Goal: Task Accomplishment & Management: Manage account settings

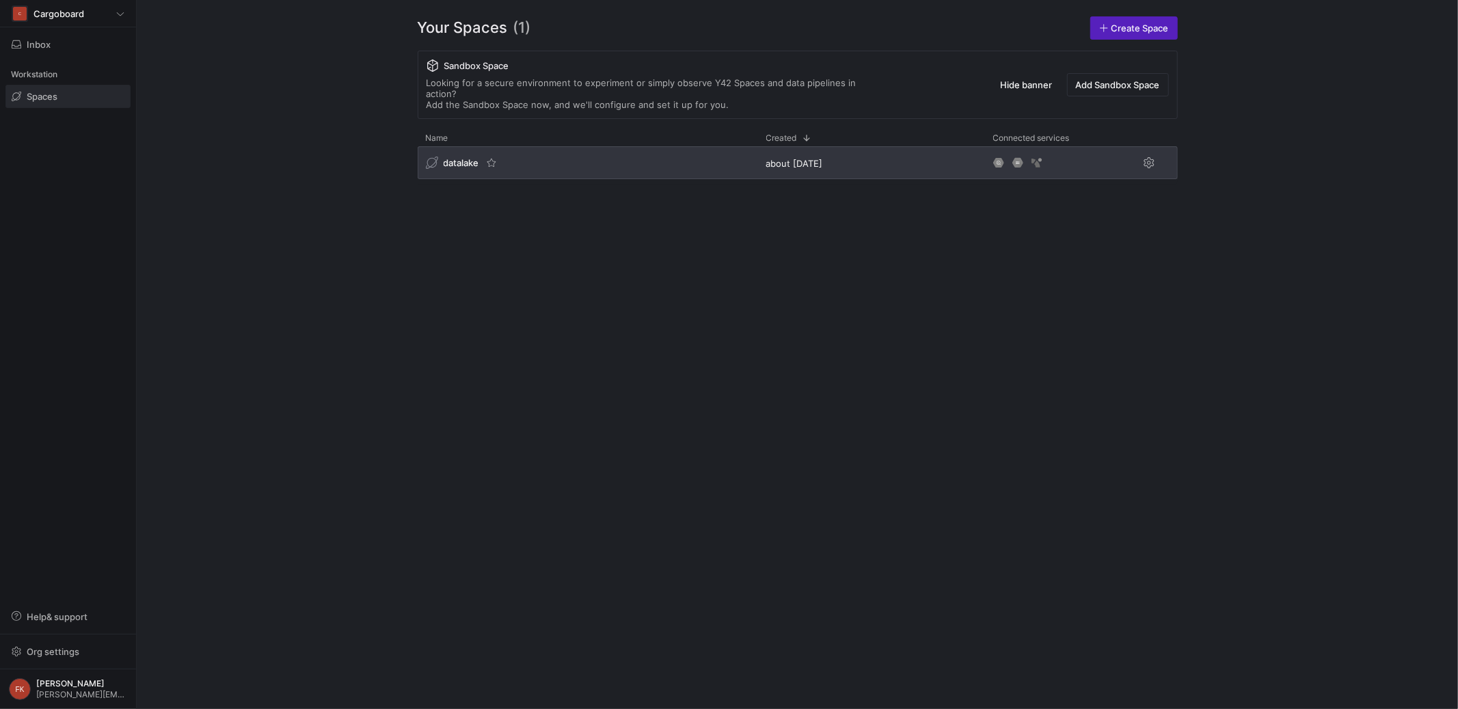
click at [459, 157] on span "datalake" at bounding box center [462, 162] width 36 height 11
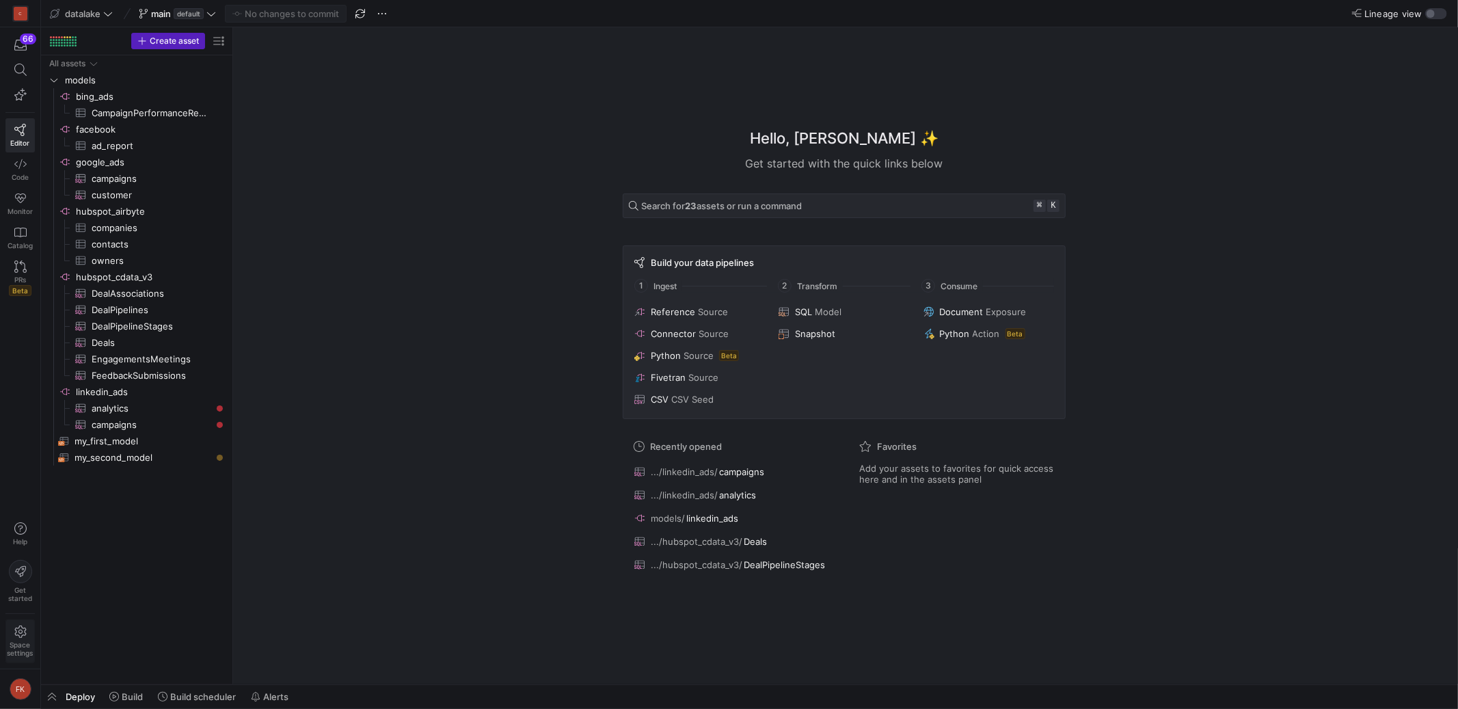
click at [25, 641] on span "Space settings" at bounding box center [21, 648] width 26 height 16
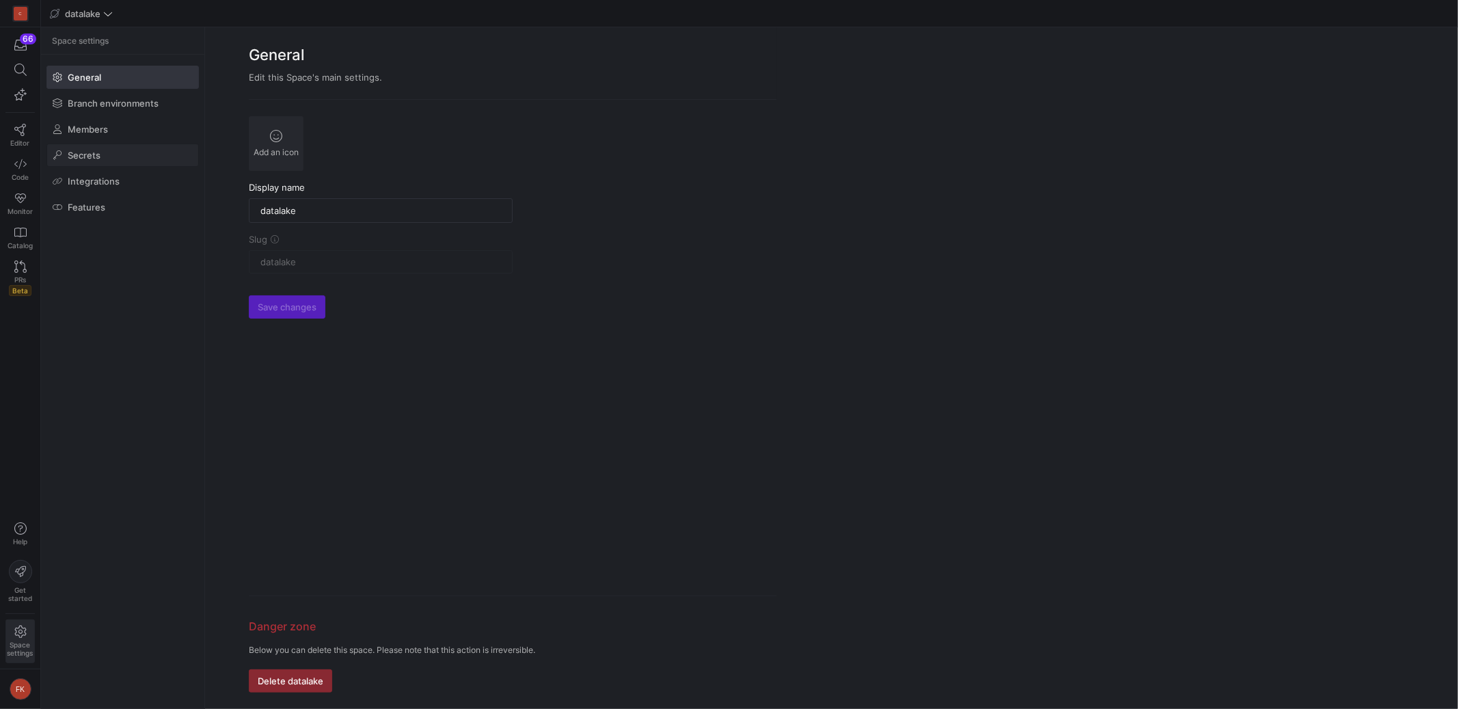
click at [115, 150] on span at bounding box center [122, 155] width 151 height 22
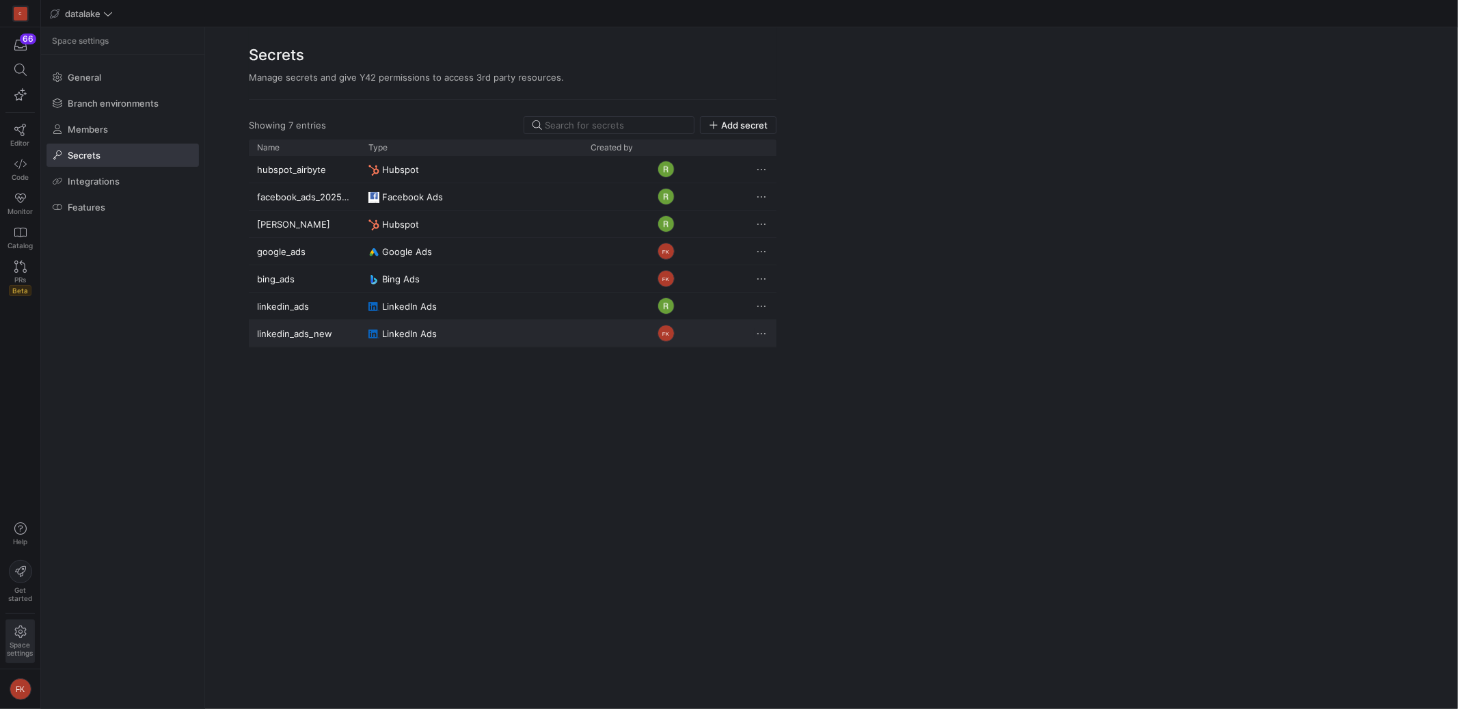
click at [758, 331] on span "Press SPACE to select this row." at bounding box center [761, 334] width 14 height 14
click at [573, 331] on div at bounding box center [729, 354] width 1458 height 709
click at [589, 333] on div "FK" at bounding box center [665, 333] width 167 height 27
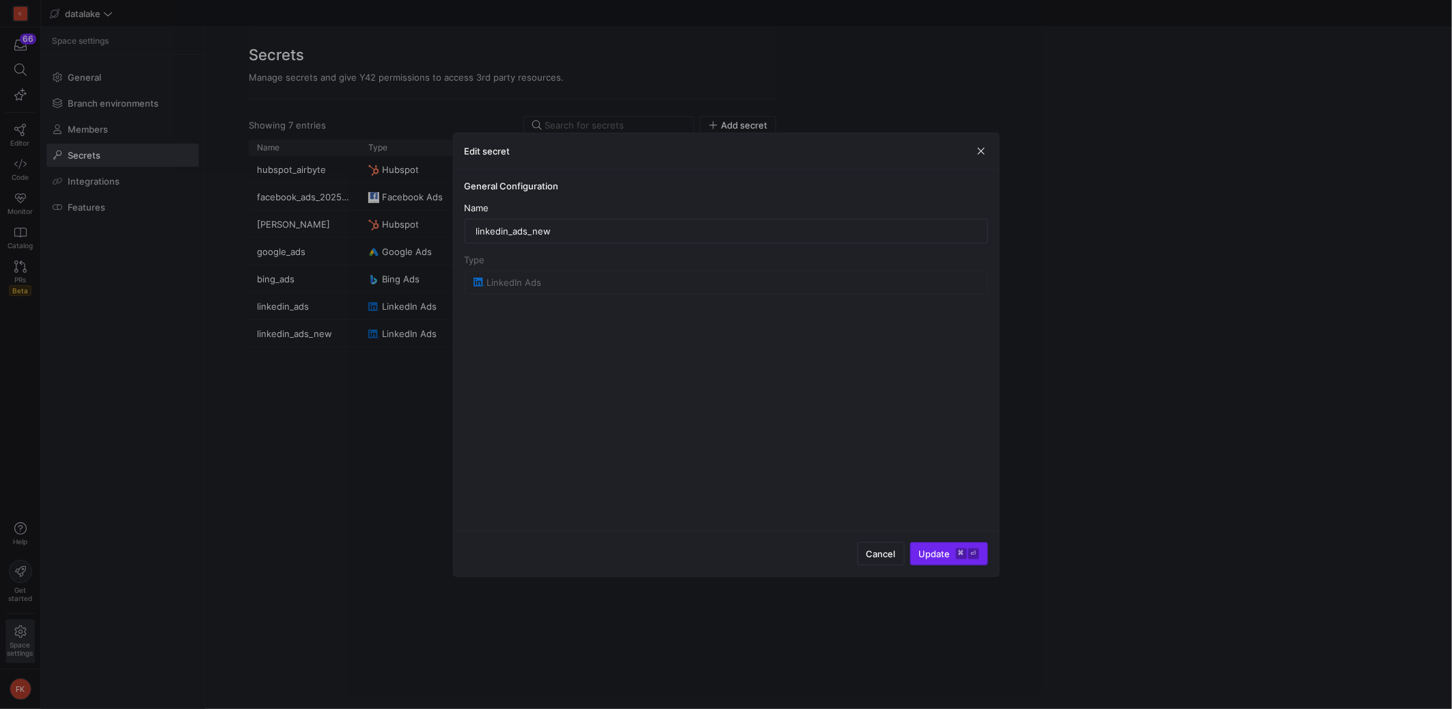
click at [944, 557] on span "Update ⌘ ⏎" at bounding box center [949, 553] width 60 height 11
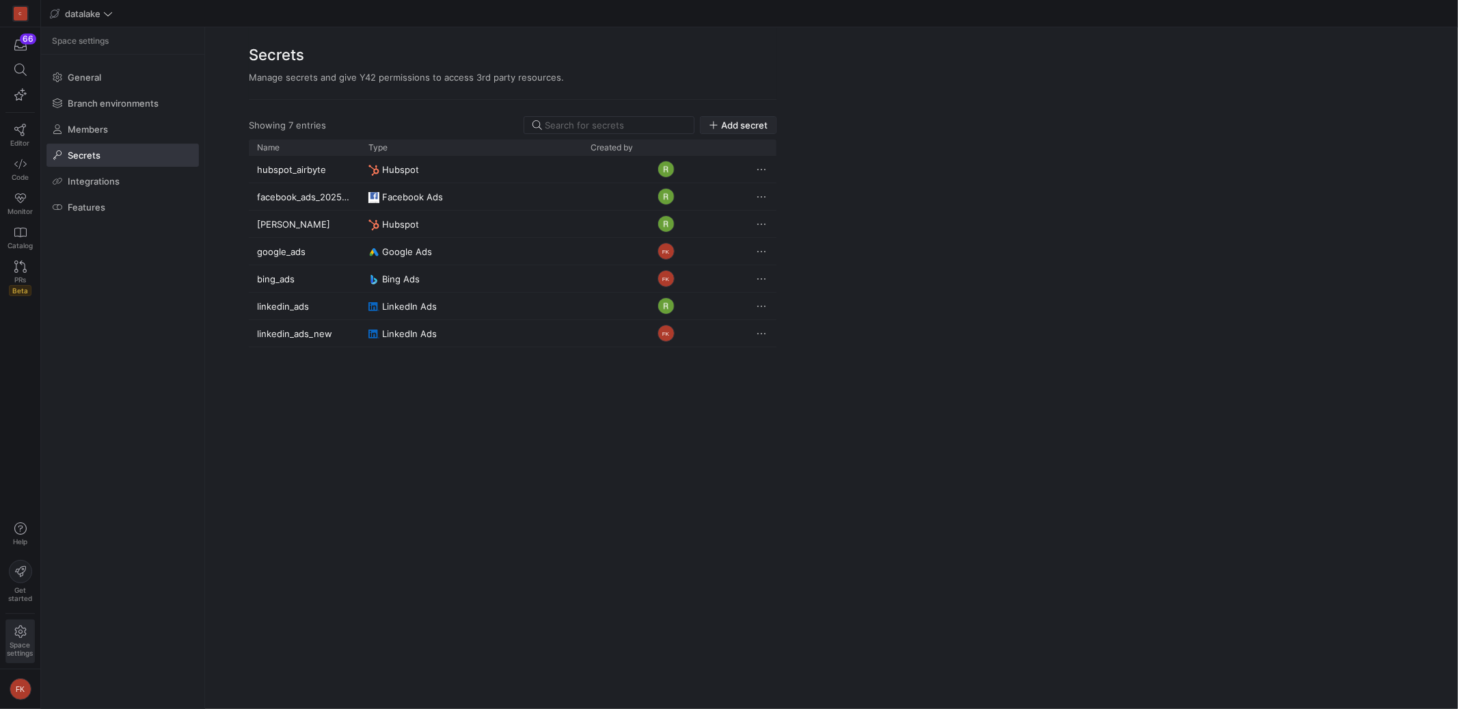
click at [726, 127] on span "Add secret" at bounding box center [744, 125] width 46 height 11
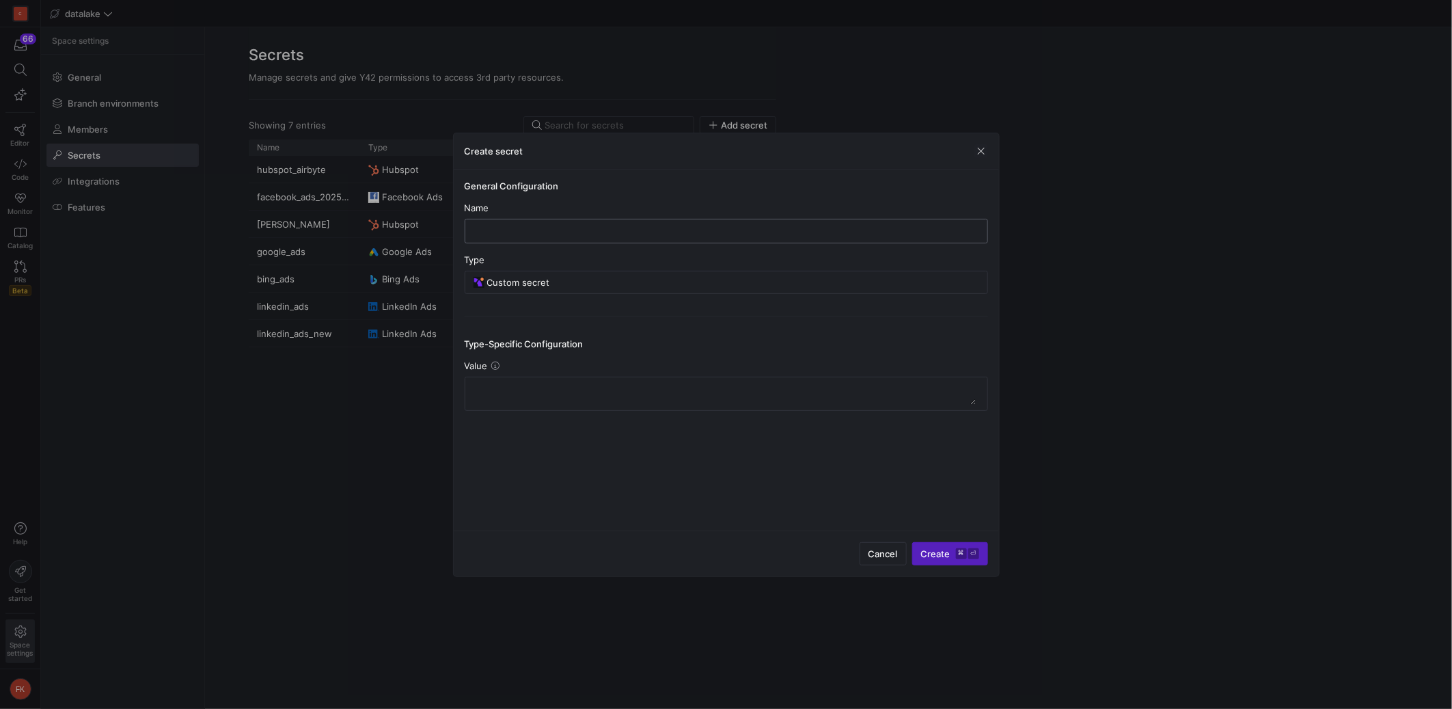
click at [612, 230] on input "text" at bounding box center [726, 231] width 500 height 11
type input "new"
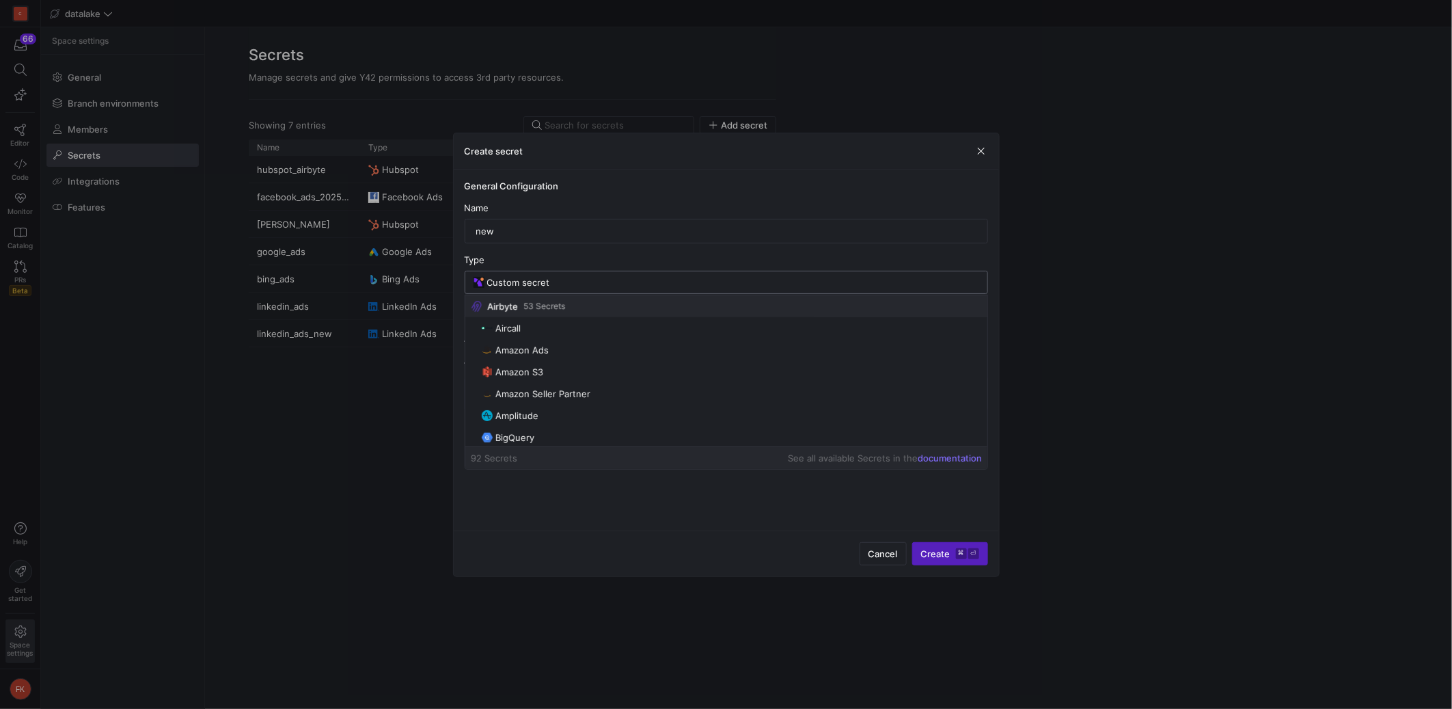
click at [595, 280] on input "Custom secret" at bounding box center [733, 282] width 492 height 11
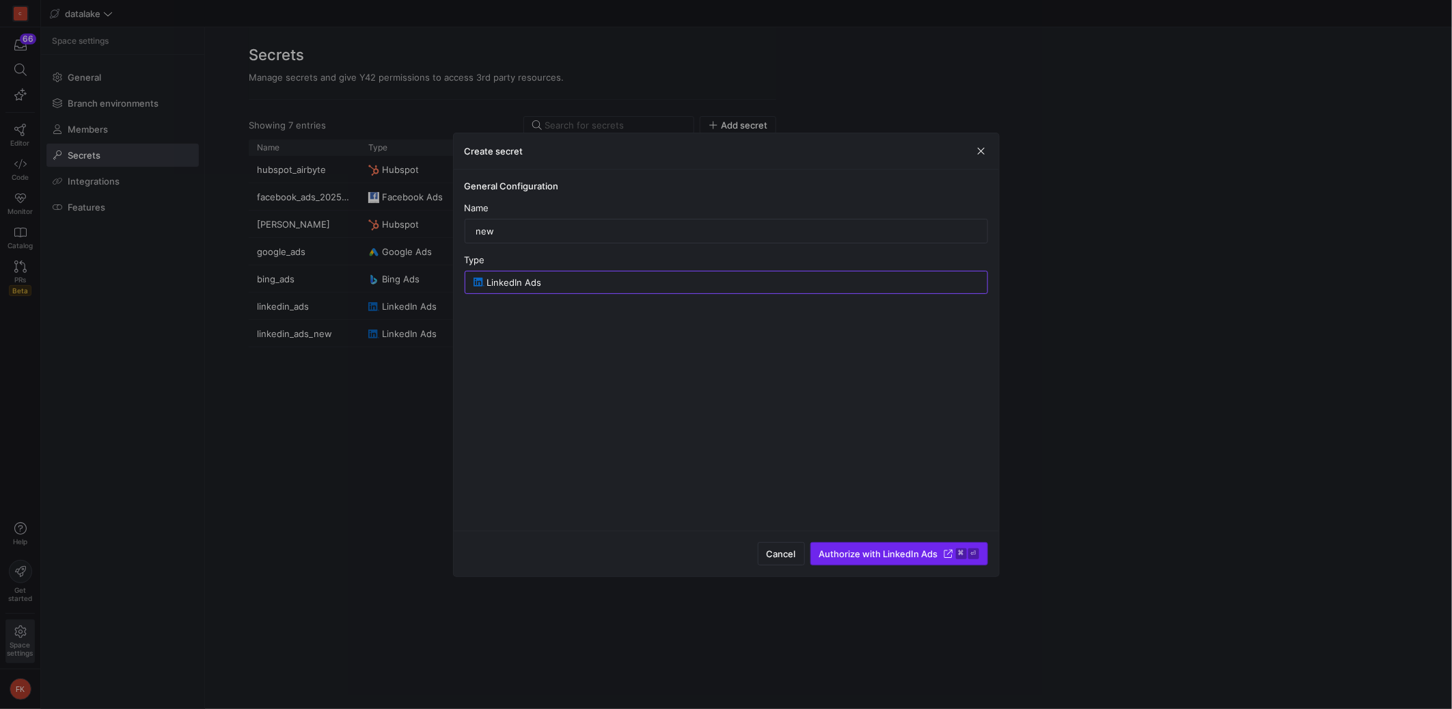
type input "LinkedIn Ads"
click at [899, 550] on span "Authorize with LinkedIn Ads" at bounding box center [878, 553] width 119 height 11
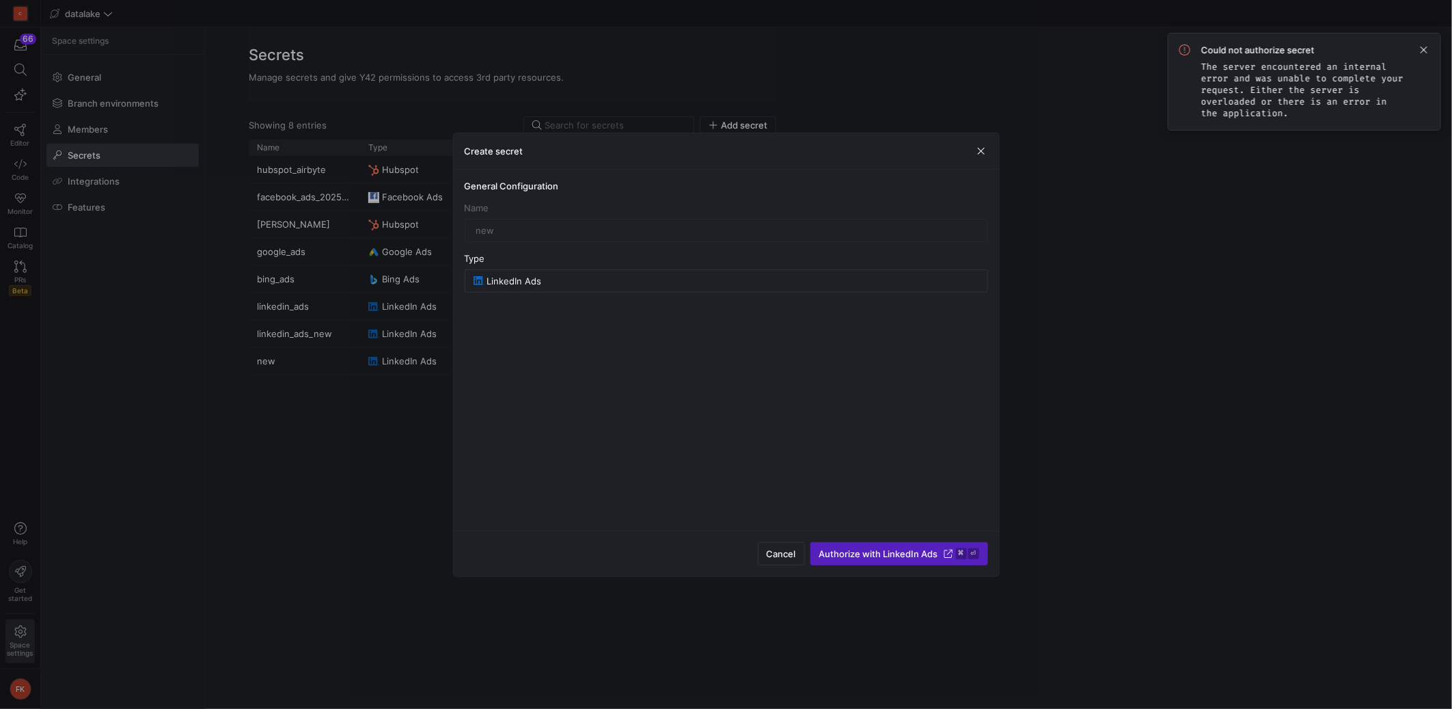
click at [979, 152] on span "button" at bounding box center [981, 151] width 14 height 14
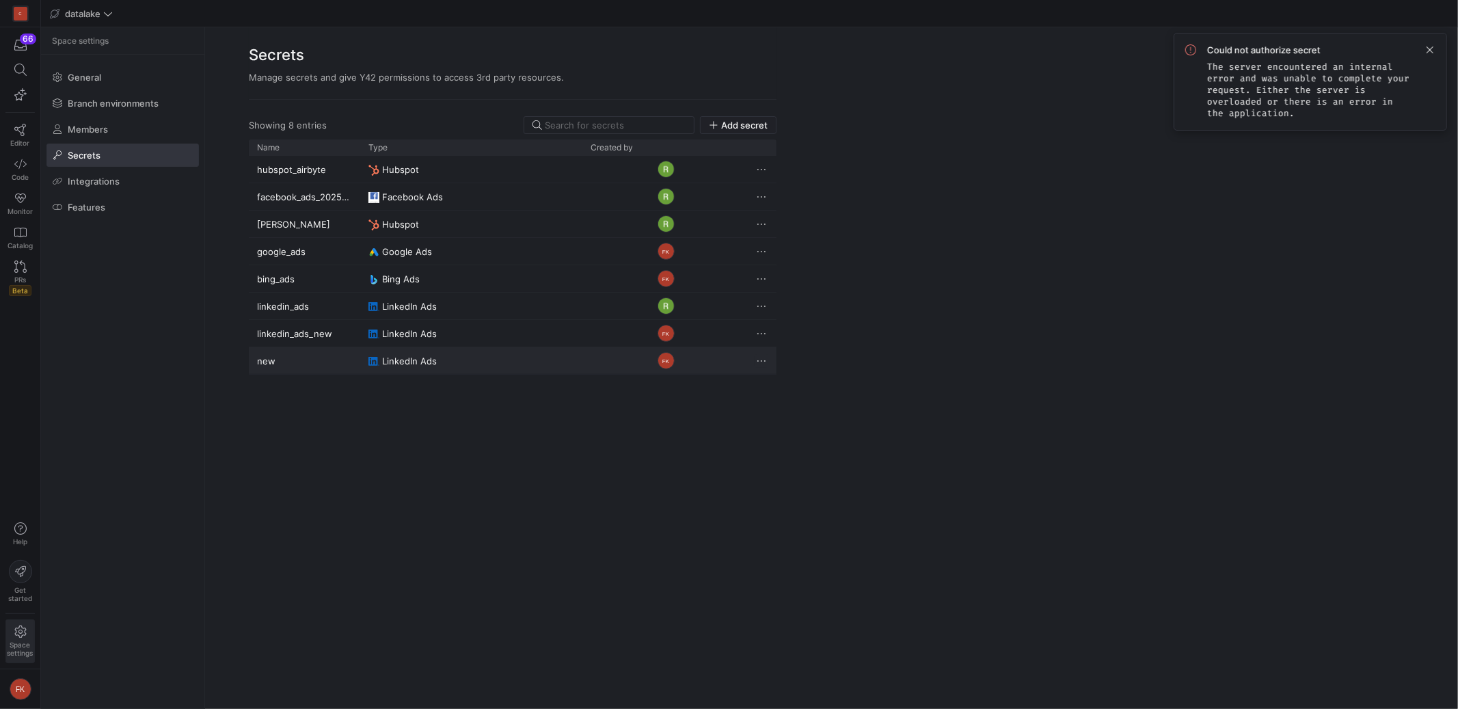
click at [765, 359] on span "Press SPACE to select this row." at bounding box center [761, 361] width 14 height 14
click at [785, 397] on span "Delete" at bounding box center [790, 401] width 28 height 11
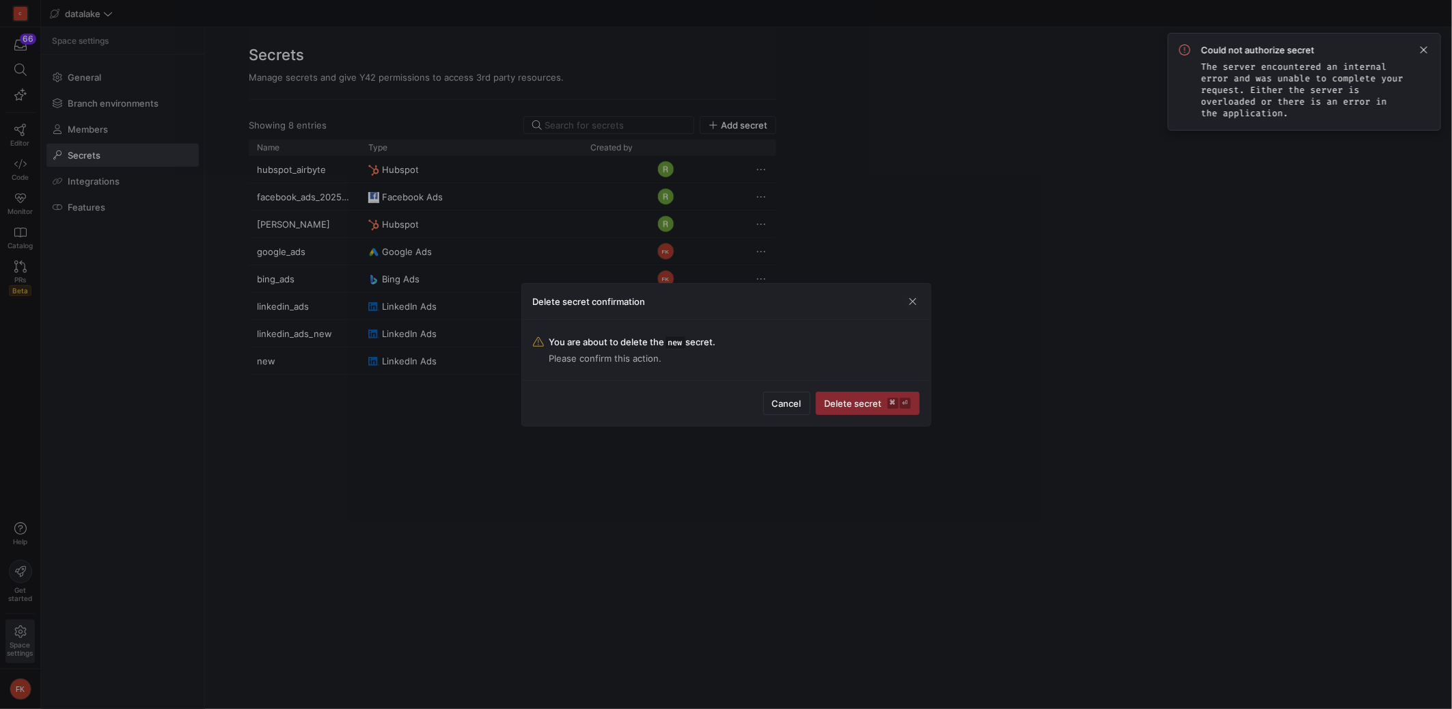
click at [875, 400] on span "Delete secret ⌘ ⏎" at bounding box center [868, 403] width 86 height 11
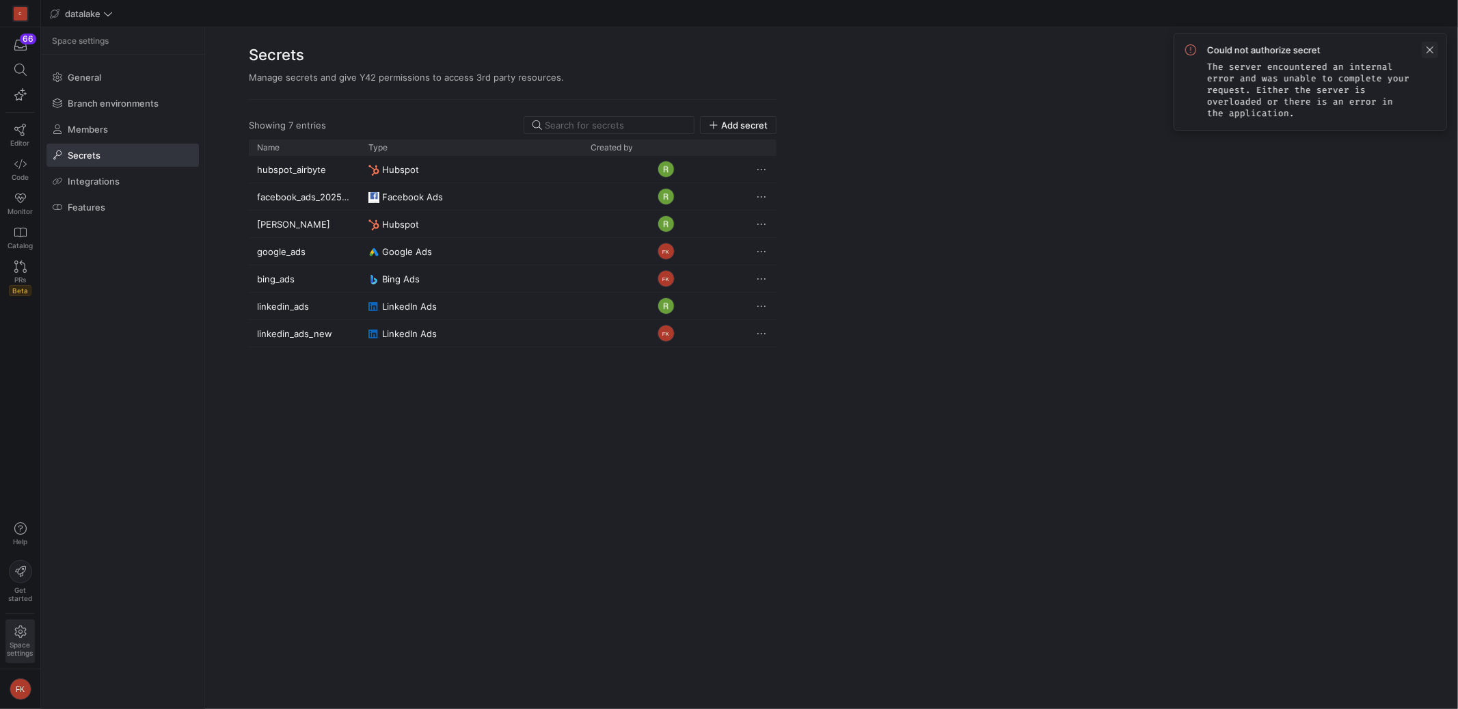
click at [1423, 50] on span at bounding box center [1429, 50] width 16 height 16
drag, startPoint x: 1432, startPoint y: 45, endPoint x: 1403, endPoint y: 25, distance: 35.3
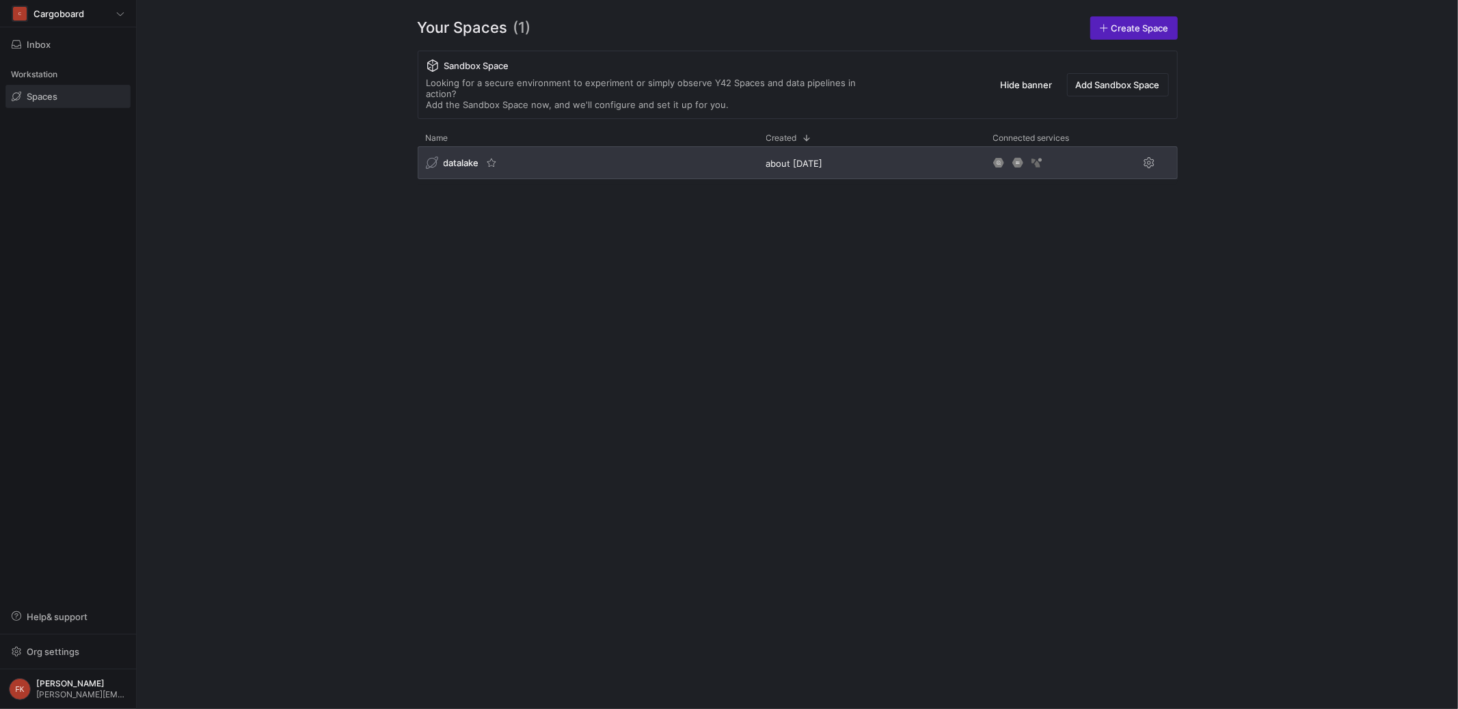
click at [469, 157] on span "datalake" at bounding box center [462, 162] width 36 height 11
